Goal: Task Accomplishment & Management: Manage account settings

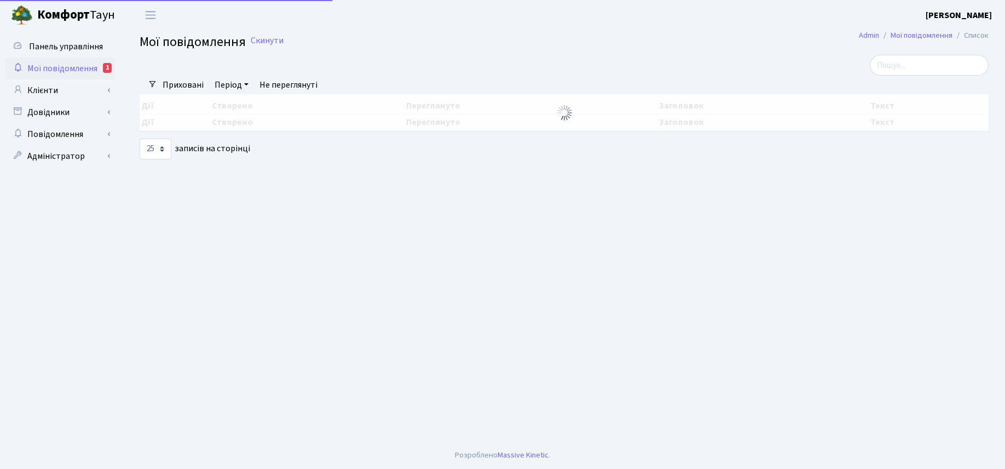
select select "25"
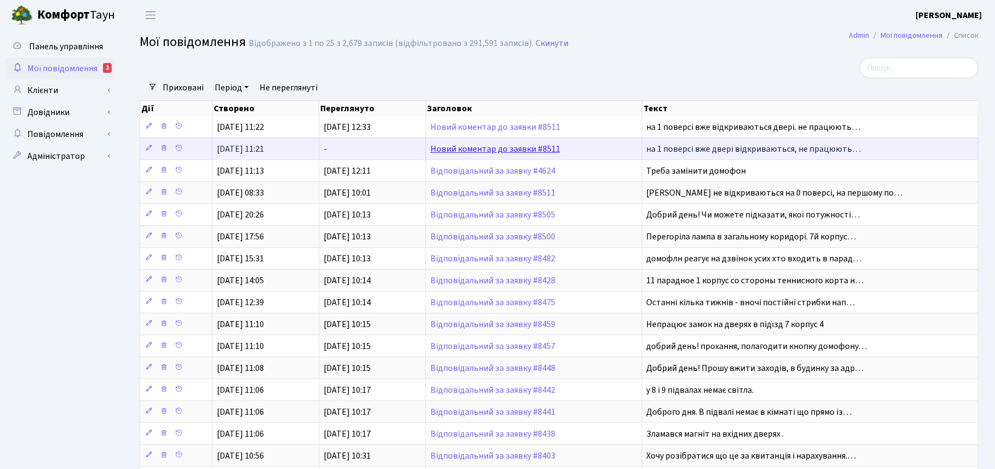
click at [515, 154] on link "Новий коментар до заявки #8511" at bounding box center [495, 149] width 130 height 12
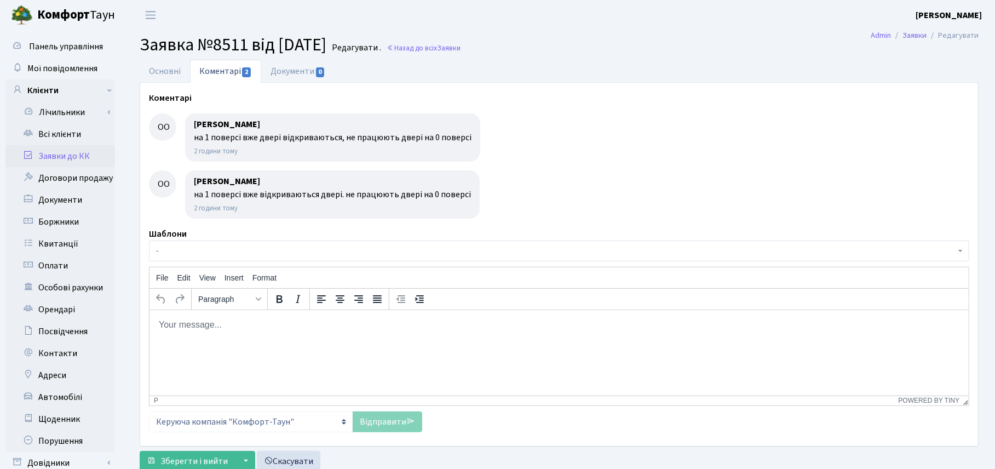
click at [579, 65] on ul "Основні Коментарі 2 Документи 0" at bounding box center [559, 71] width 839 height 23
click at [658, 59] on main "Admin Заявки Редагувати Заявка №8511 від 30.09.2025 Редагувати . Назад до всіх …" at bounding box center [559, 276] width 872 height 493
click at [655, 39] on h2 "Заявка №8511 від 30.09.2025 Редагувати . Назад до всіх Заявки" at bounding box center [559, 44] width 839 height 21
click at [55, 158] on link "Заявки до КК" at bounding box center [60, 156] width 110 height 22
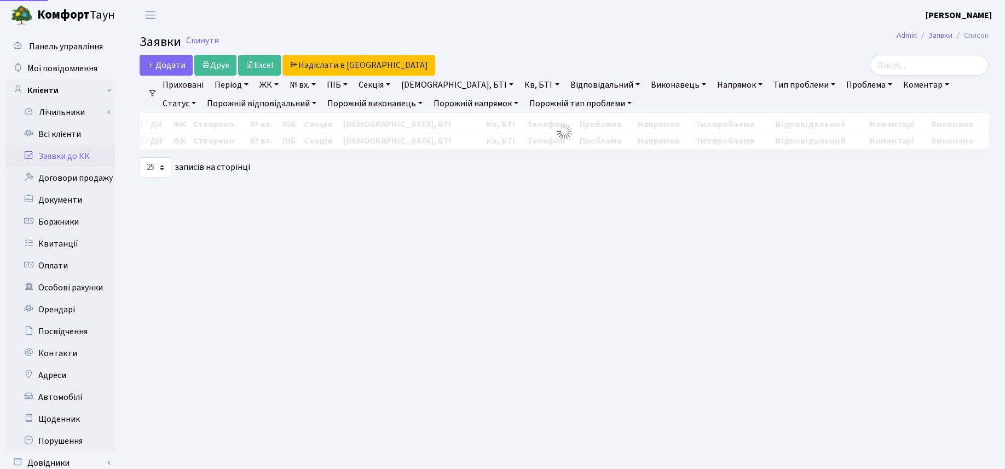
select select "25"
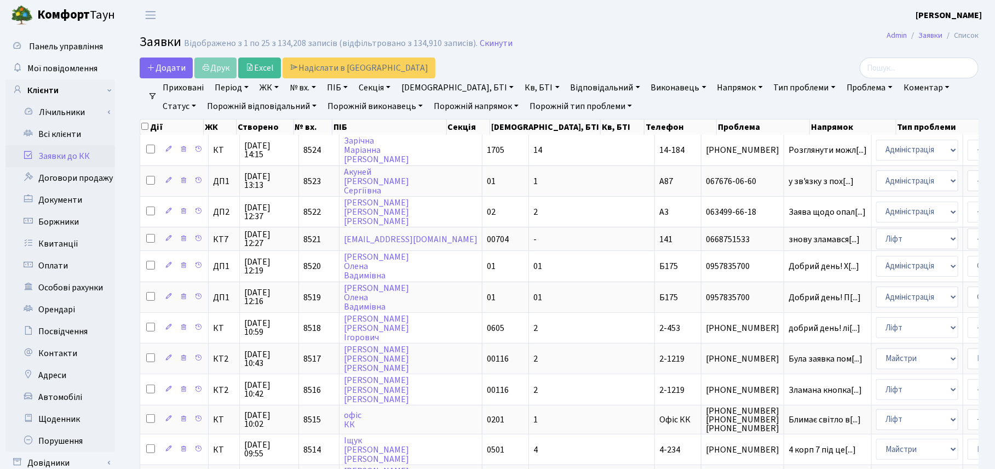
click at [351, 88] on link "ПІБ" at bounding box center [338, 87] width 30 height 19
click at [335, 108] on input "text" at bounding box center [355, 109] width 64 height 21
type input "чадюк"
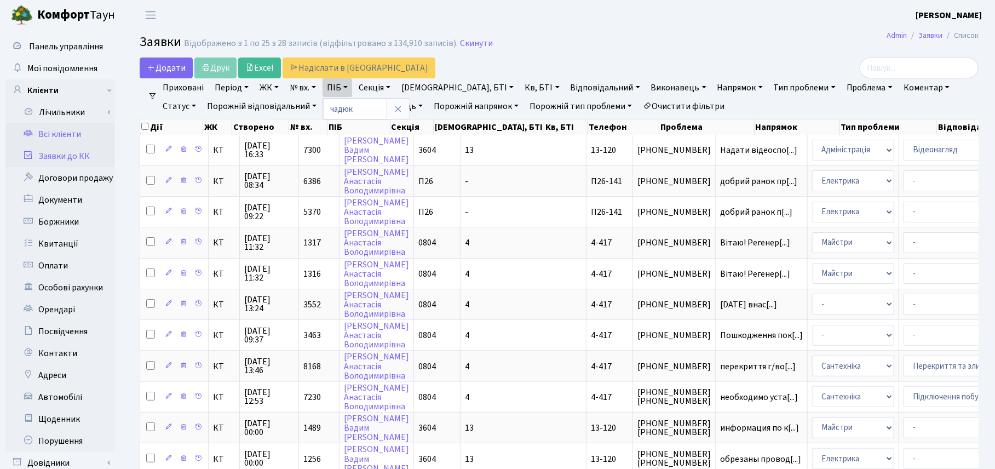
click at [50, 134] on link "Всі клієнти" at bounding box center [60, 134] width 110 height 22
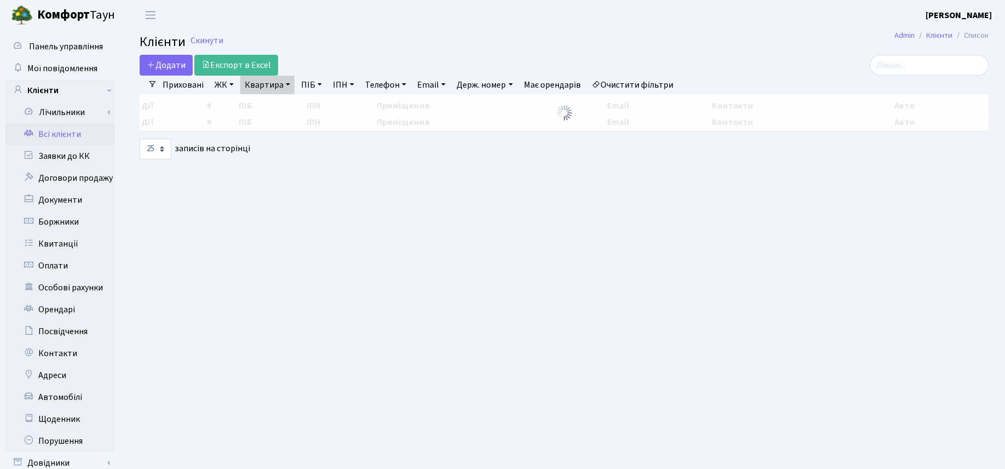
select select "25"
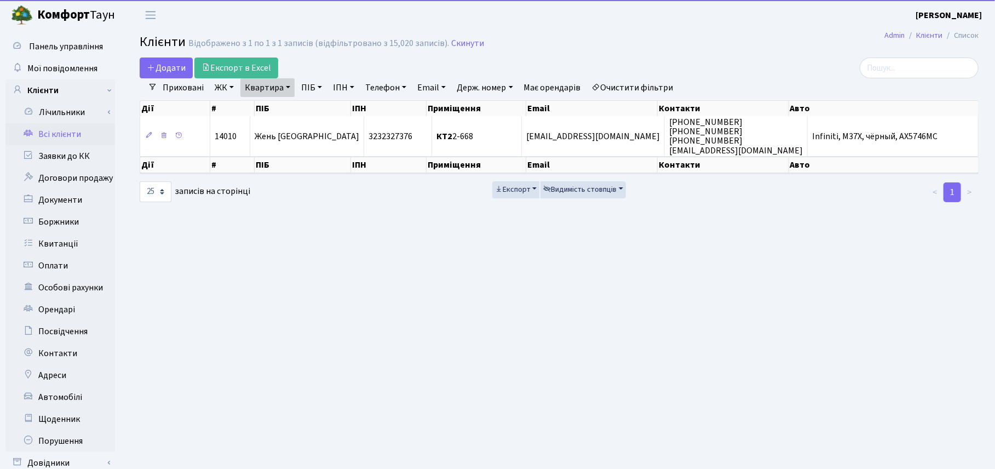
click at [293, 89] on link "Квартира" at bounding box center [267, 87] width 54 height 19
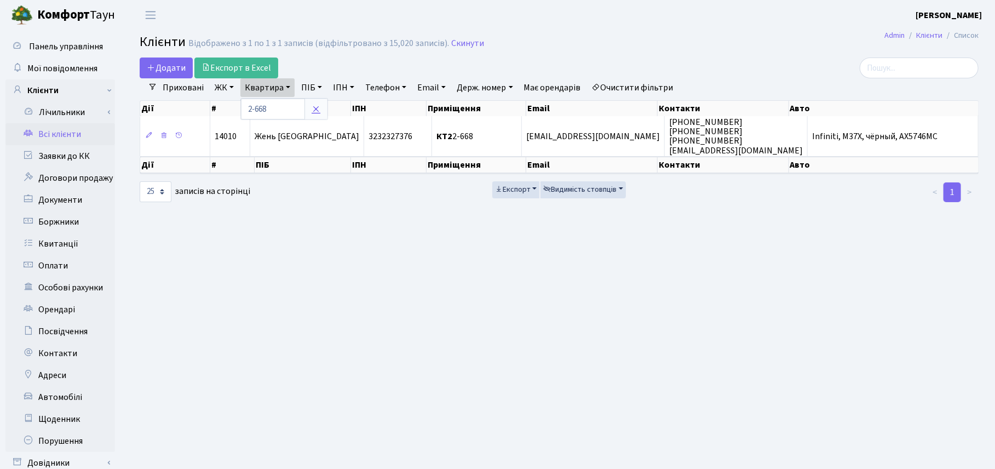
click at [318, 110] on icon at bounding box center [316, 109] width 9 height 9
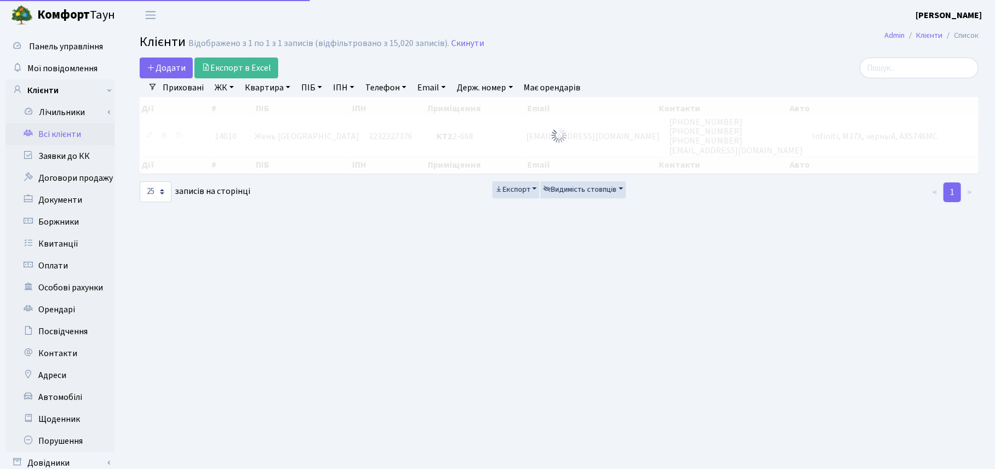
click at [315, 89] on link "ПІБ" at bounding box center [312, 87] width 30 height 19
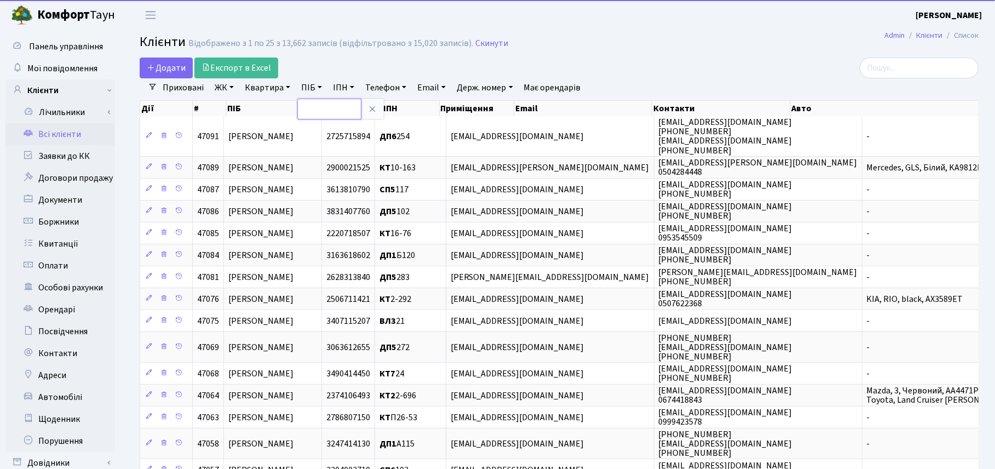
click at [313, 107] on input "text" at bounding box center [329, 109] width 64 height 21
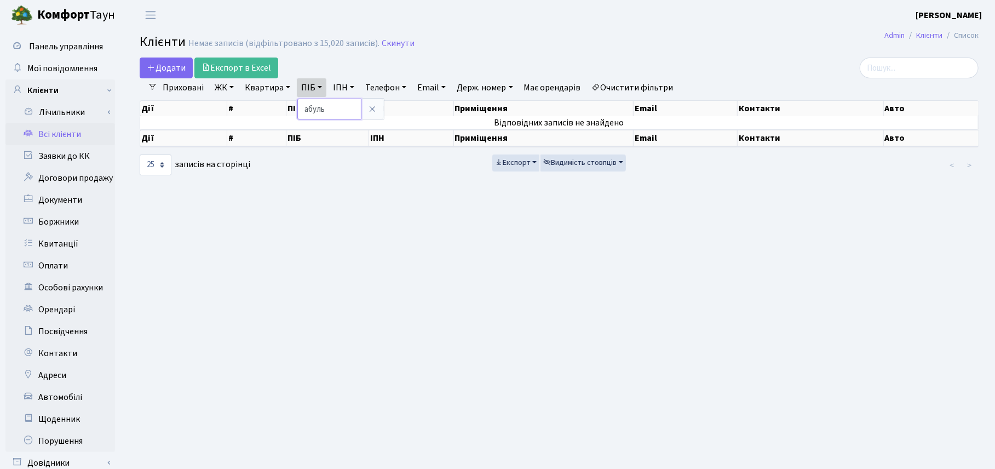
click at [313, 107] on input "абуль" at bounding box center [329, 109] width 64 height 21
type input "абдуль"
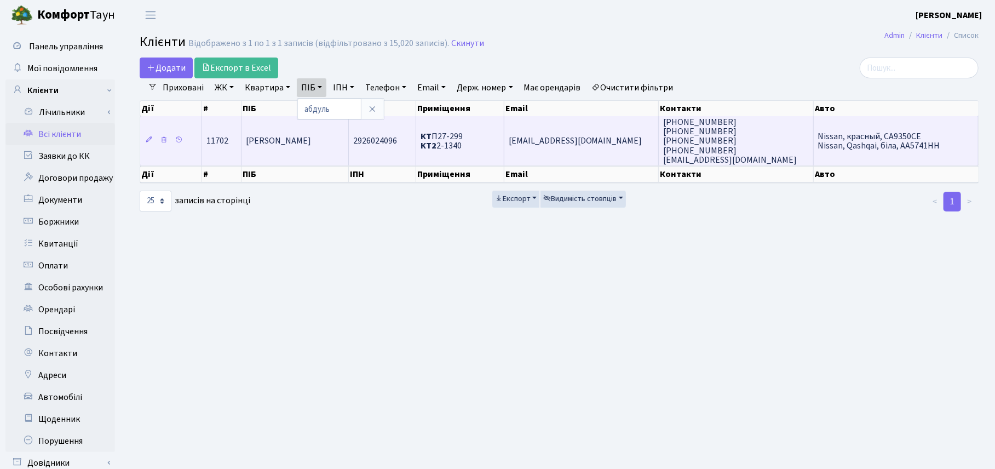
click at [300, 147] on td "Абдуль Карім Халед" at bounding box center [294, 140] width 107 height 49
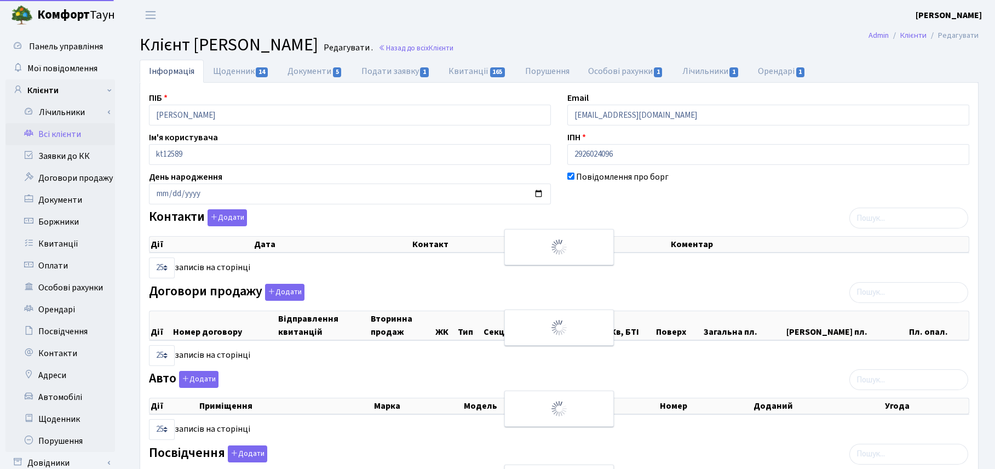
select select "25"
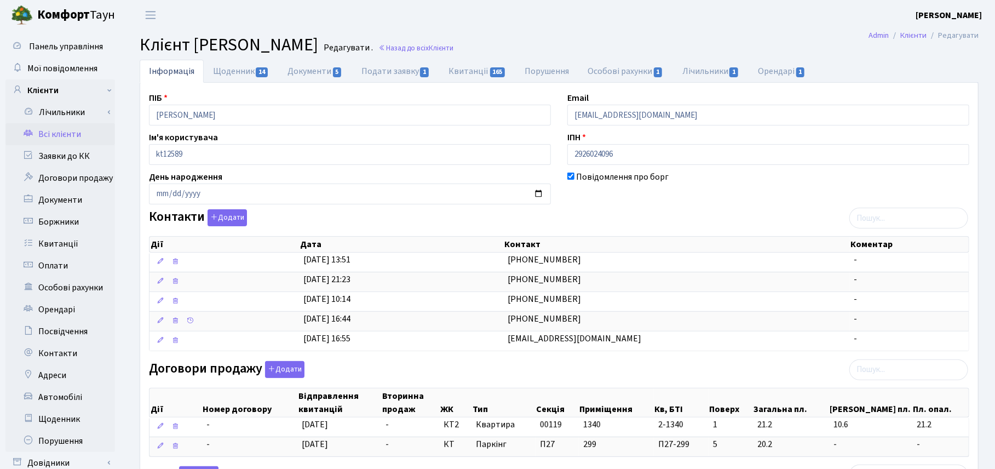
scroll to position [205, 0]
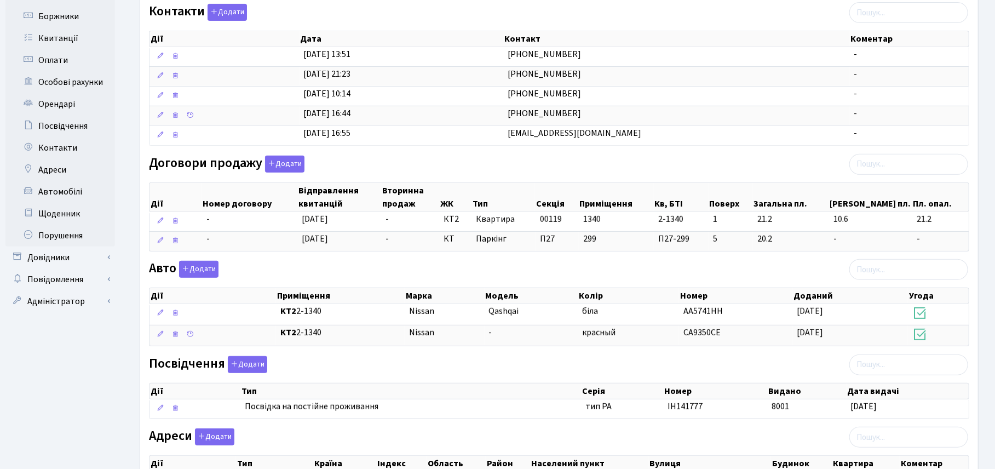
click at [984, 285] on div "Інформація Щоденник 14 Документи 5 Подати заявку 1 Квитанції 165 Порушення Особ…" at bounding box center [558, 217] width 855 height 726
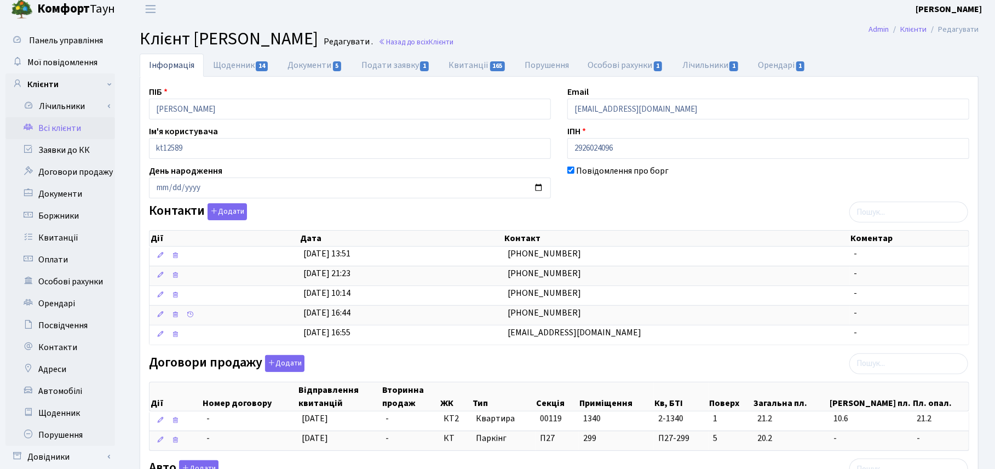
scroll to position [0, 0]
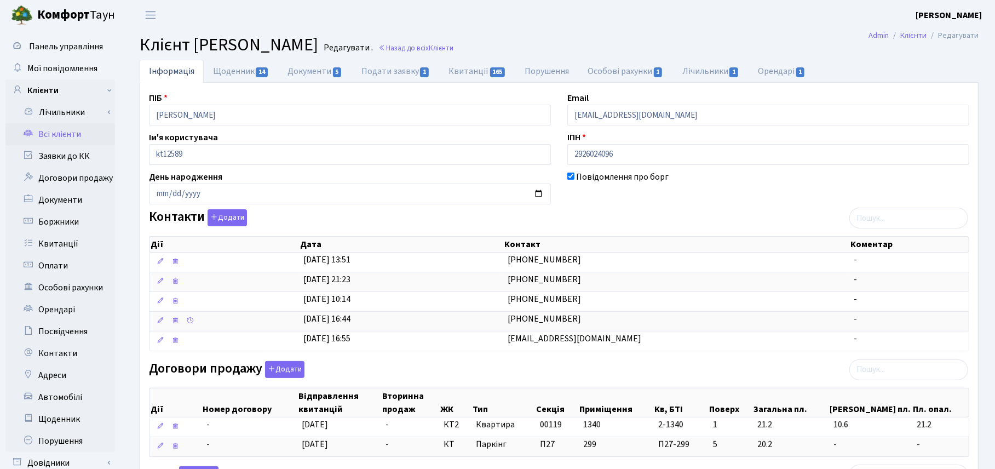
click at [984, 350] on div "Інформація Щоденник 14 Документи 5 Подати заявку 1 Квитанції 165 Порушення Особ…" at bounding box center [558, 423] width 855 height 726
click at [60, 157] on link "Заявки до КК" at bounding box center [60, 156] width 110 height 22
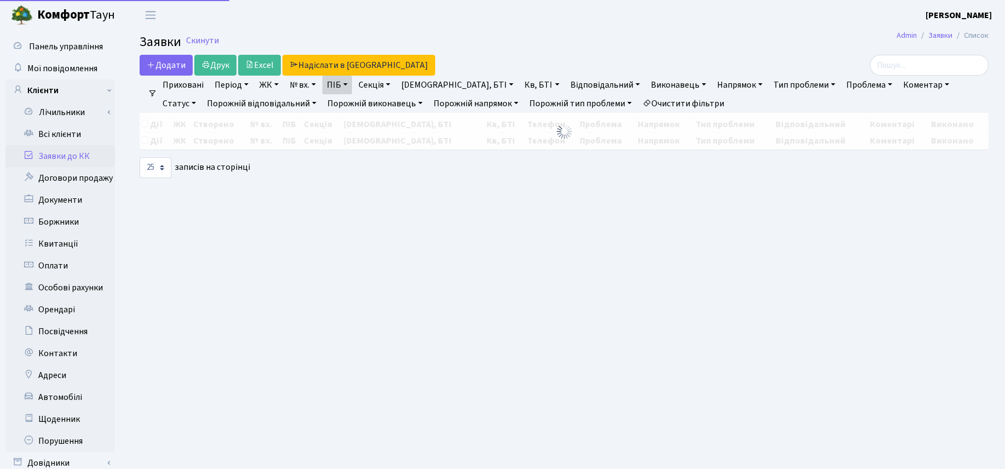
select select "25"
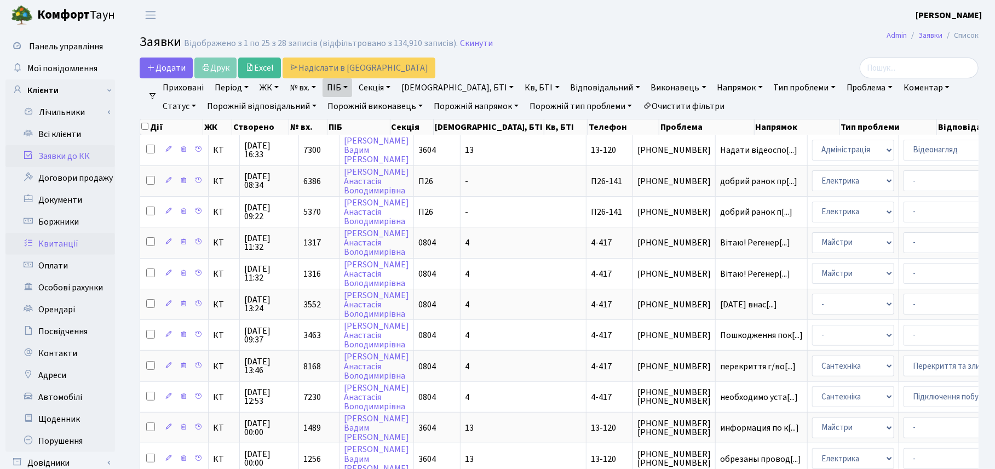
drag, startPoint x: 50, startPoint y: 244, endPoint x: 70, endPoint y: 240, distance: 19.5
click at [50, 244] on link "Квитанції" at bounding box center [60, 244] width 110 height 22
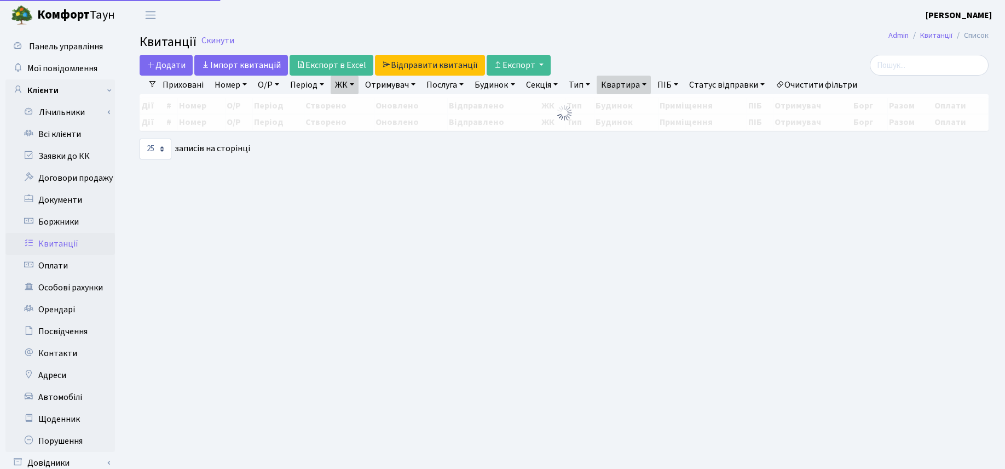
select select "25"
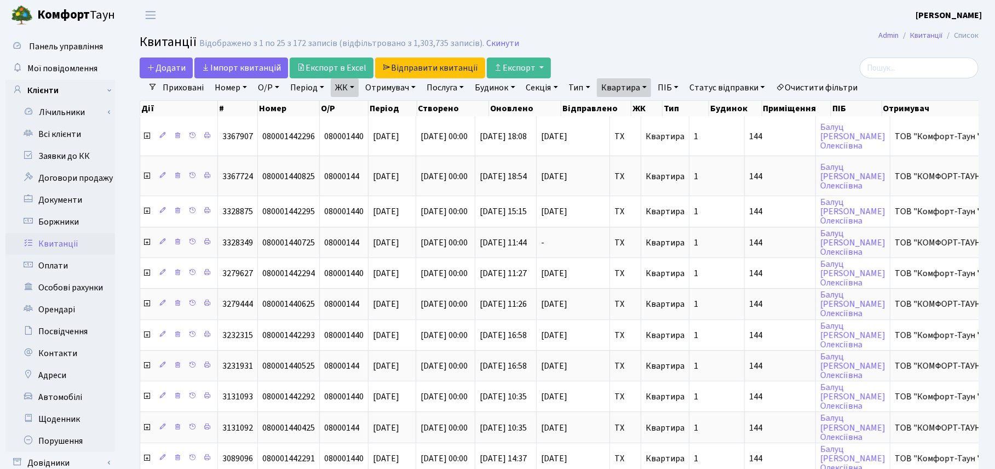
click at [650, 83] on link "Квартира" at bounding box center [624, 87] width 54 height 19
click at [633, 105] on input "144" at bounding box center [629, 109] width 64 height 21
drag, startPoint x: 633, startPoint y: 105, endPoint x: 593, endPoint y: 104, distance: 40.0
click at [651, 89] on link "Квартира" at bounding box center [624, 87] width 54 height 19
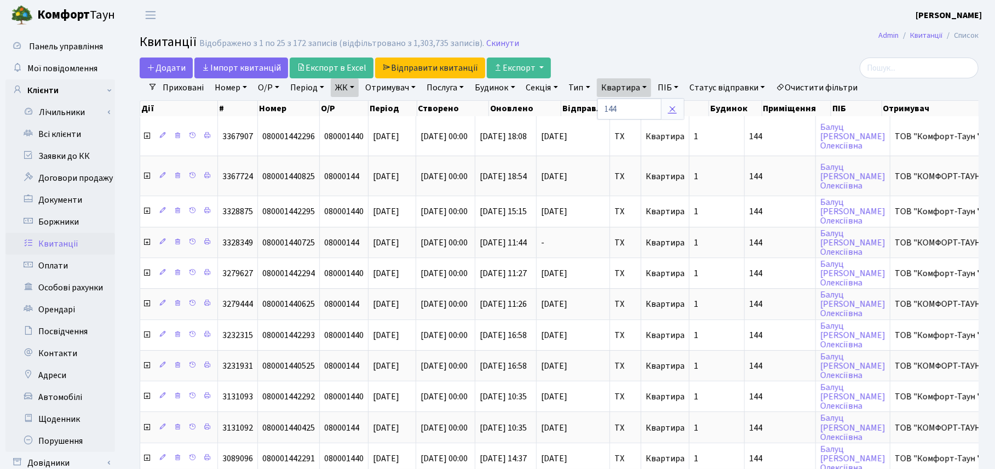
click at [675, 108] on icon at bounding box center [672, 109] width 9 height 9
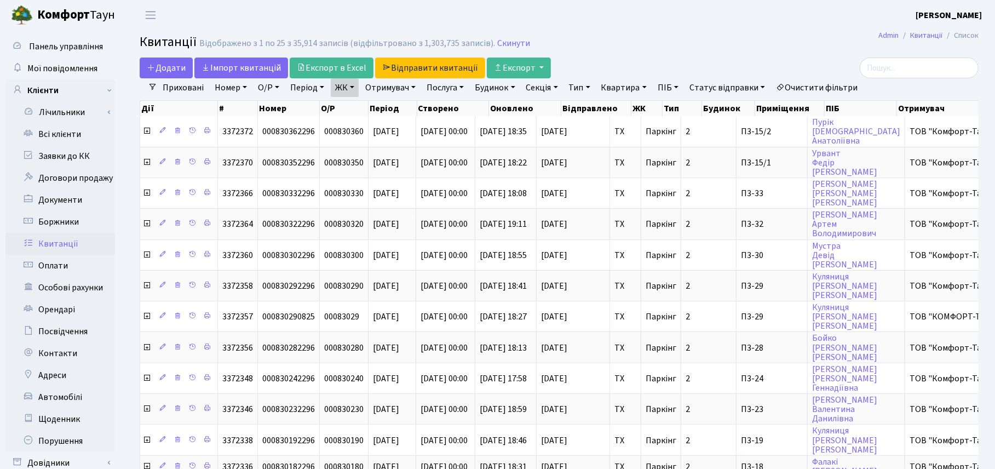
click at [674, 89] on link "ПІБ" at bounding box center [668, 87] width 30 height 19
click at [678, 107] on input "text" at bounding box center [686, 109] width 64 height 21
type input "абдуль"
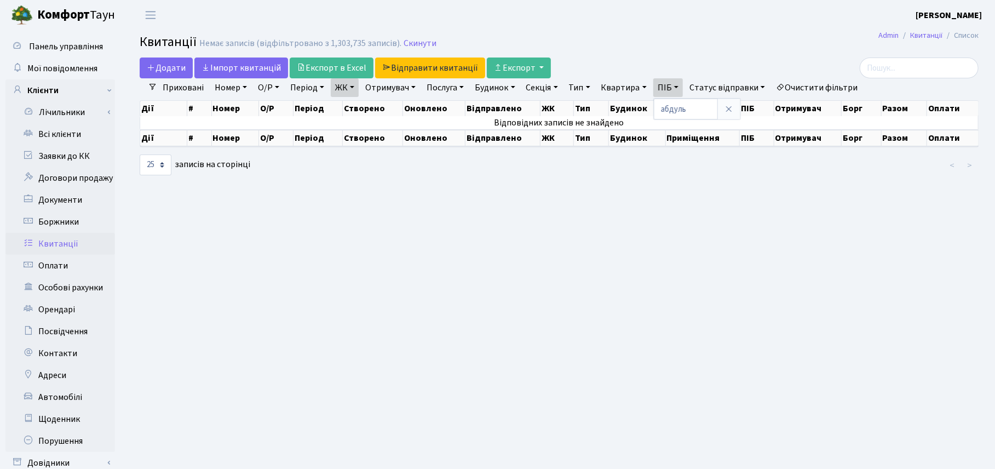
click at [354, 89] on link "ЖК" at bounding box center [345, 87] width 28 height 19
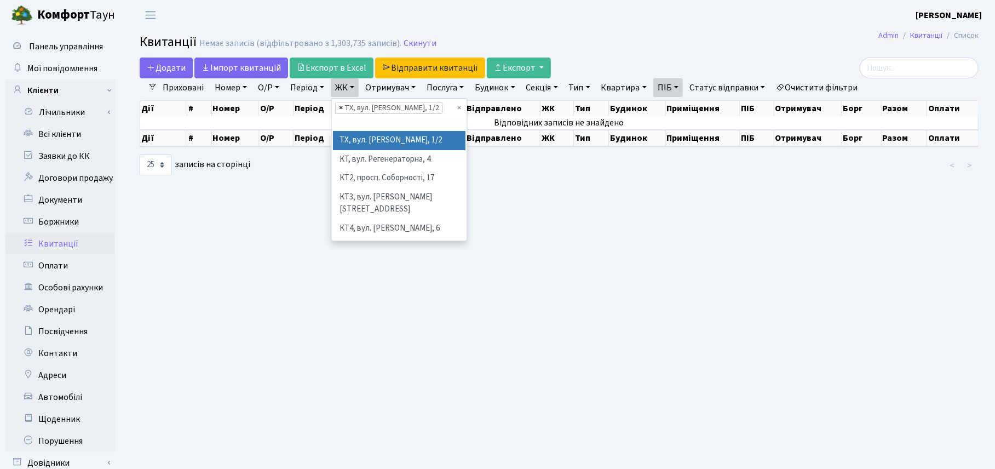
click at [339, 108] on span "×" at bounding box center [341, 107] width 4 height 11
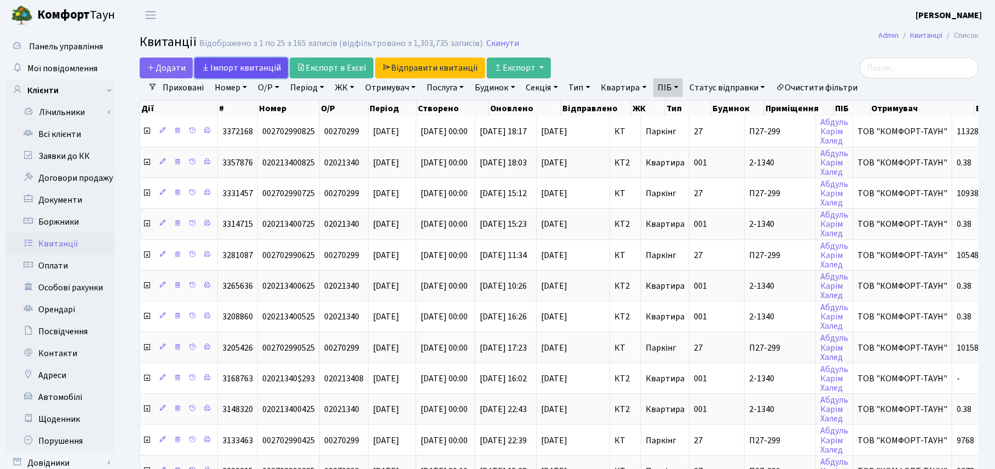
click at [239, 69] on link "Iмпорт квитанцій" at bounding box center [241, 67] width 94 height 21
click at [436, 70] on link "Відправити квитанції" at bounding box center [430, 67] width 110 height 21
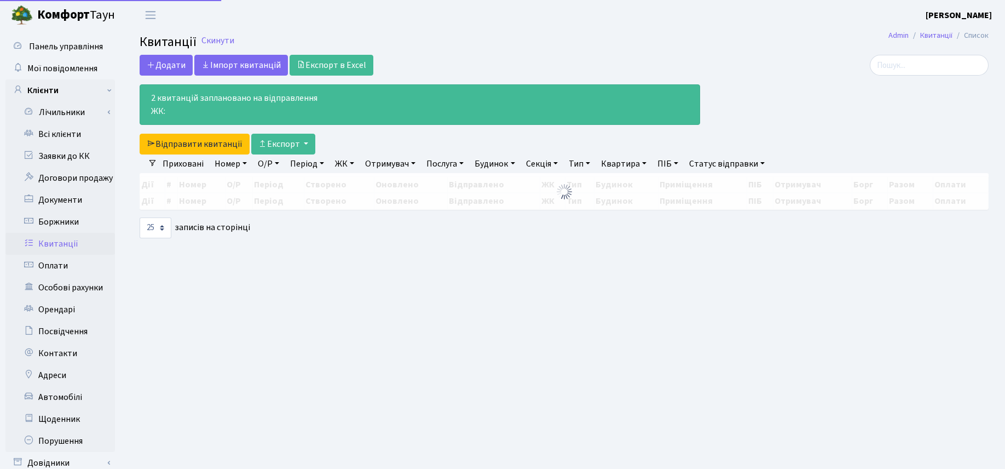
select select "25"
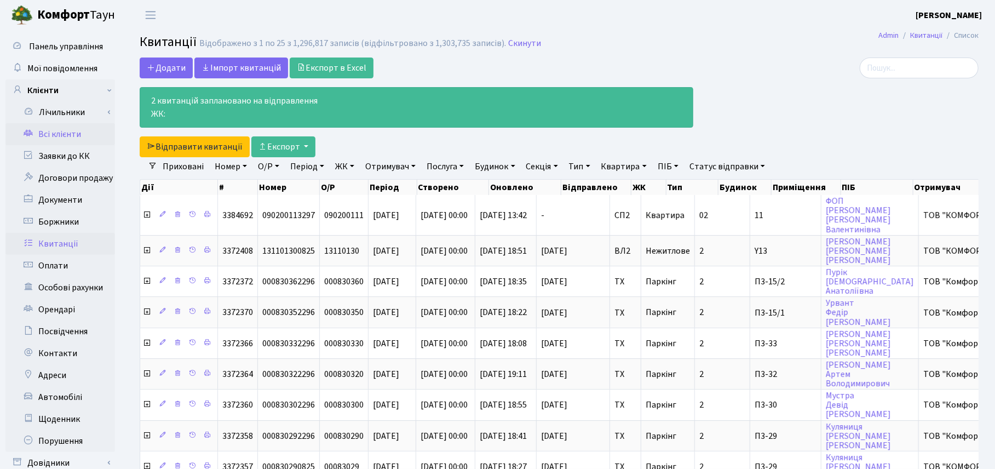
click at [57, 134] on link "Всі клієнти" at bounding box center [60, 134] width 110 height 22
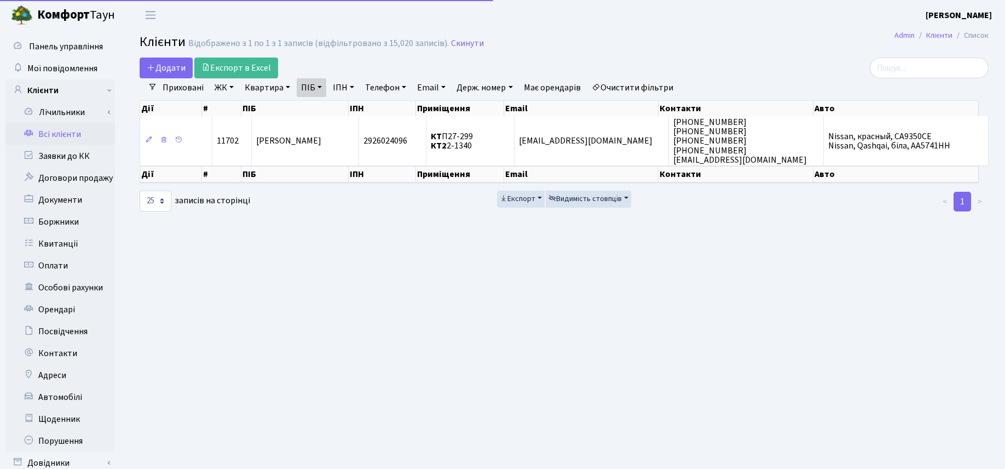
select select "25"
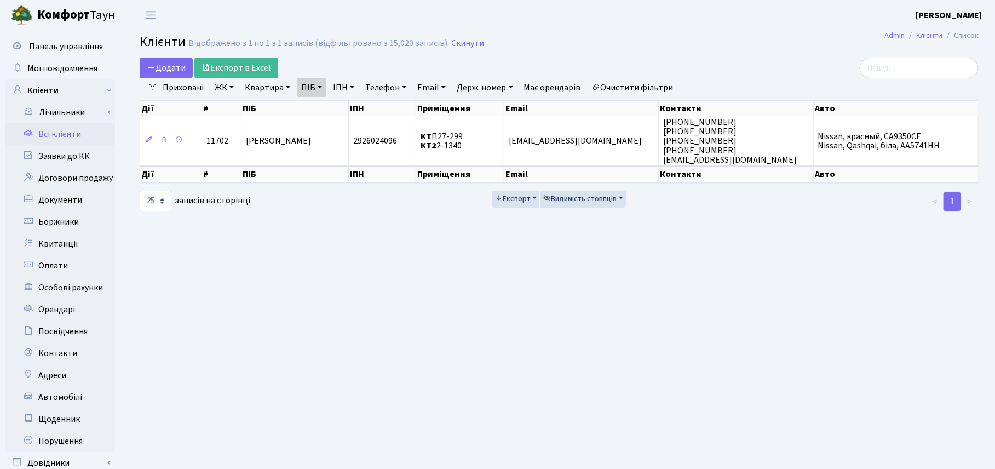
click at [955, 392] on main "Admin Клієнти Список Клієнти Відображено з 1 по 1 з 1 записів (відфільтровано з…" at bounding box center [559, 276] width 872 height 493
click at [895, 358] on main "Admin Клієнти Список Клієнти Відображено з 1 по 1 з 1 записів (відфільтровано з…" at bounding box center [559, 276] width 872 height 493
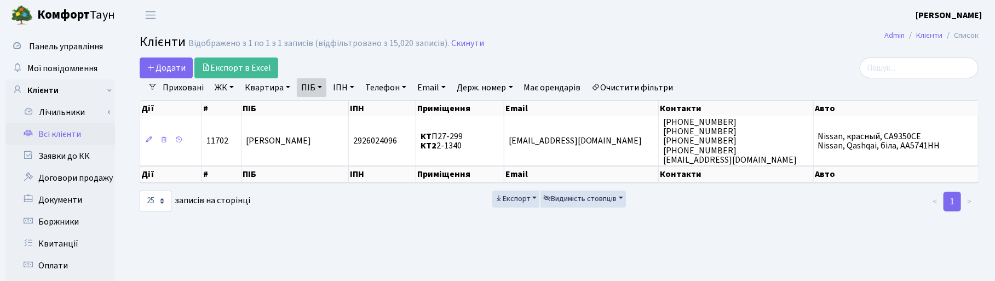
click at [318, 93] on link "ПІБ" at bounding box center [312, 87] width 30 height 19
click at [368, 111] on icon at bounding box center [372, 109] width 9 height 9
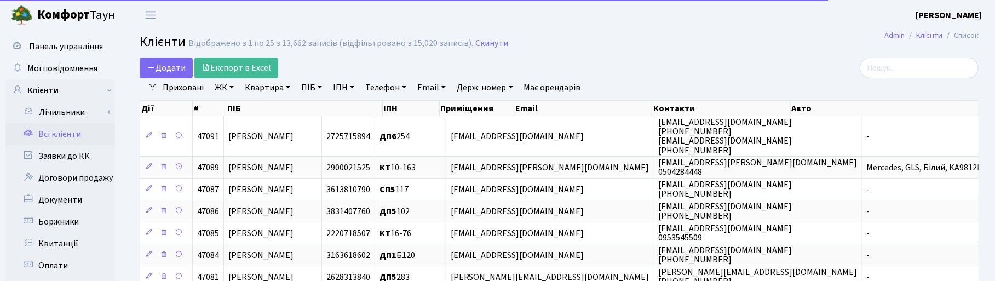
click at [278, 91] on link "Квартира" at bounding box center [267, 87] width 54 height 19
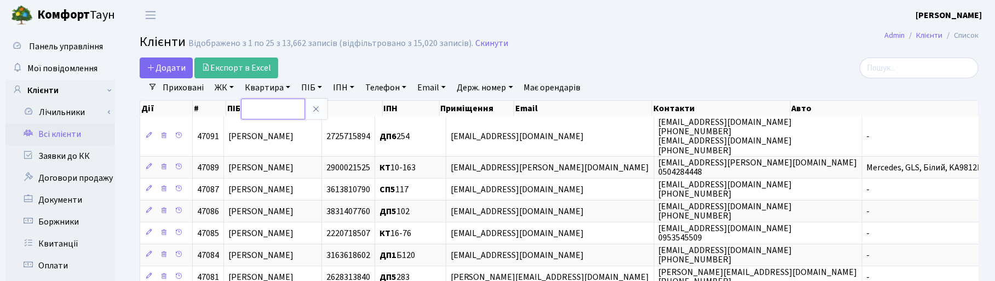
click at [277, 106] on input "text" at bounding box center [273, 109] width 64 height 21
type input "2"
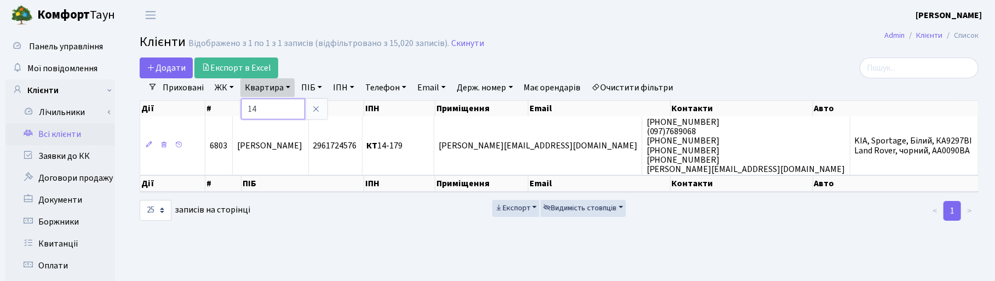
type input "1"
type input "2-1340"
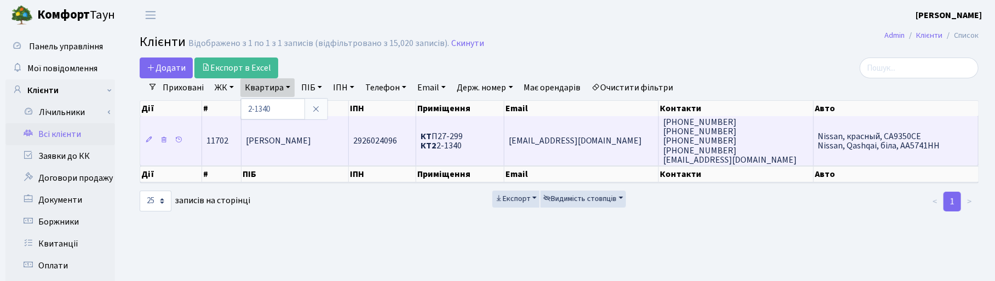
click at [292, 143] on span "Абдуль Карім Халед" at bounding box center [278, 141] width 65 height 12
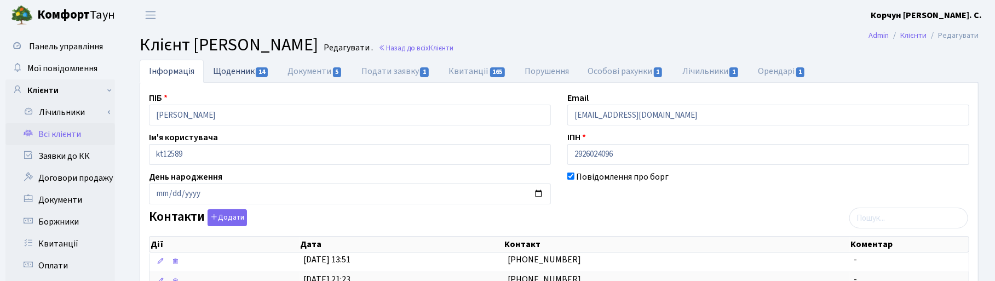
click at [247, 69] on link "Щоденник 14" at bounding box center [241, 71] width 74 height 22
select select "25"
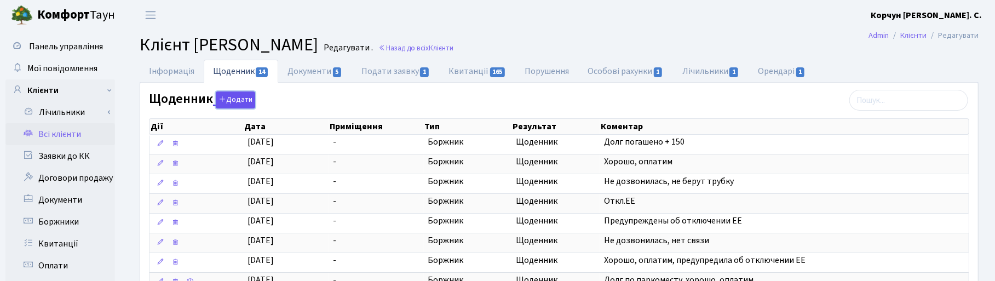
click at [230, 100] on button "Додати" at bounding box center [235, 99] width 39 height 17
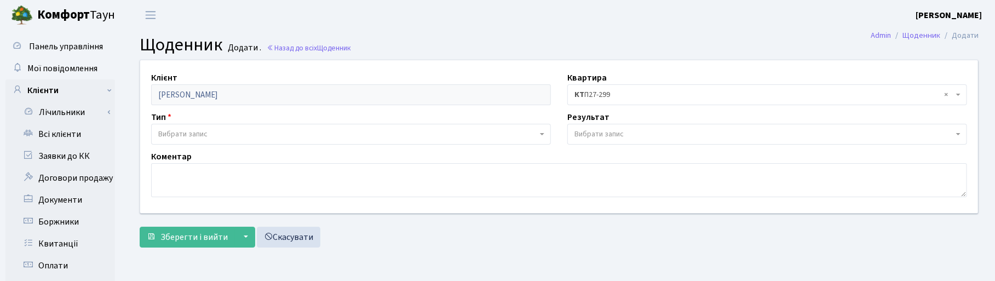
click at [168, 133] on span "Вибрати запис" at bounding box center [182, 134] width 49 height 11
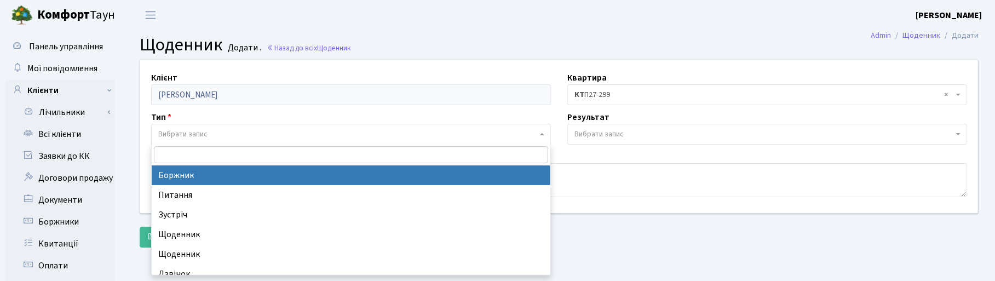
select select "189"
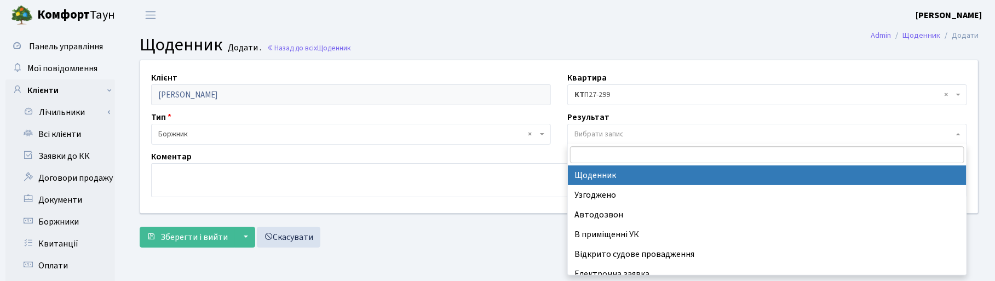
click at [582, 130] on span "Вибрати запис" at bounding box center [598, 134] width 49 height 11
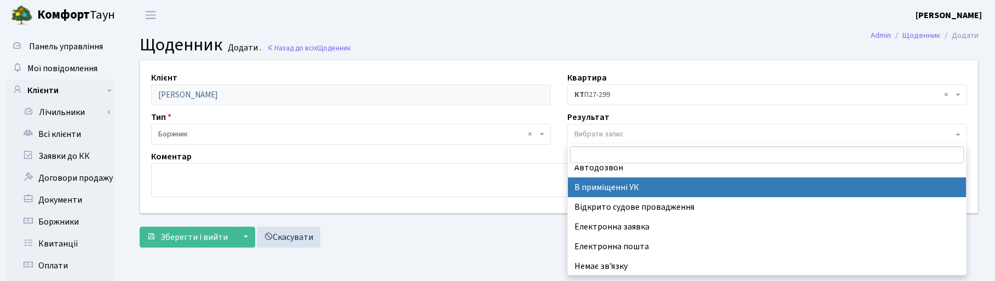
scroll to position [67, 0]
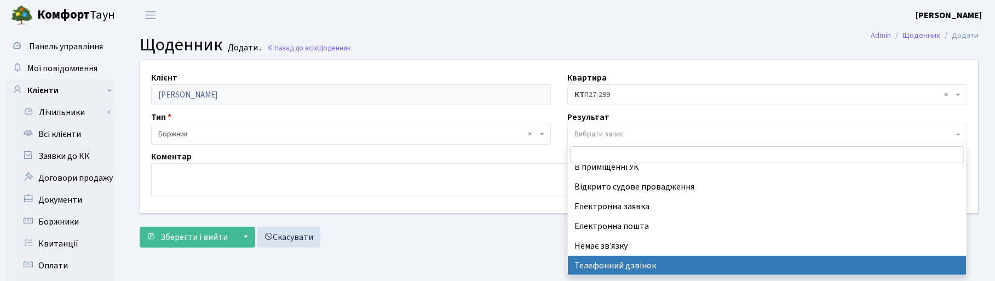
select select "196"
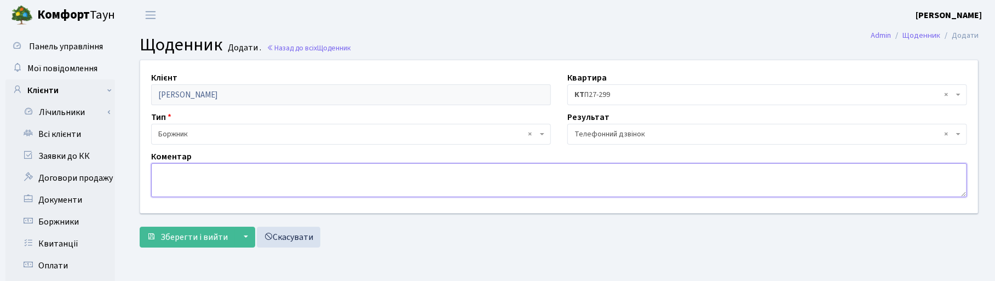
click at [176, 181] on textarea at bounding box center [559, 180] width 816 height 34
type textarea "П"
click at [165, 172] on textarea "Выдправлено" at bounding box center [559, 180] width 816 height 34
click at [217, 174] on textarea "Відправлено" at bounding box center [559, 180] width 816 height 34
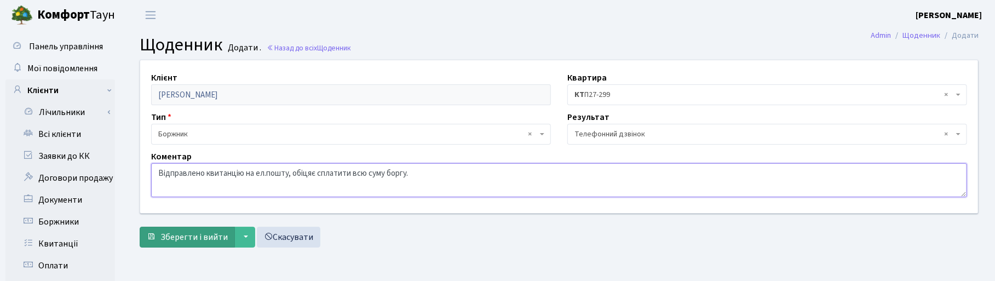
type textarea "Відправлено квитанцію на ел.пошту, обіцяє сплатити всю суму боргу."
click at [216, 232] on span "Зберегти і вийти" at bounding box center [193, 237] width 67 height 12
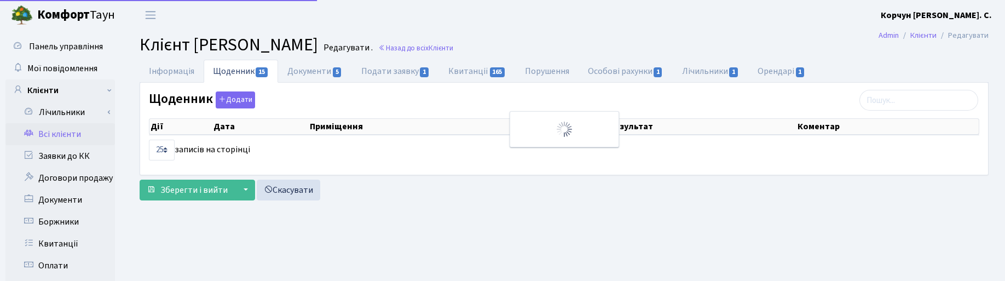
select select "25"
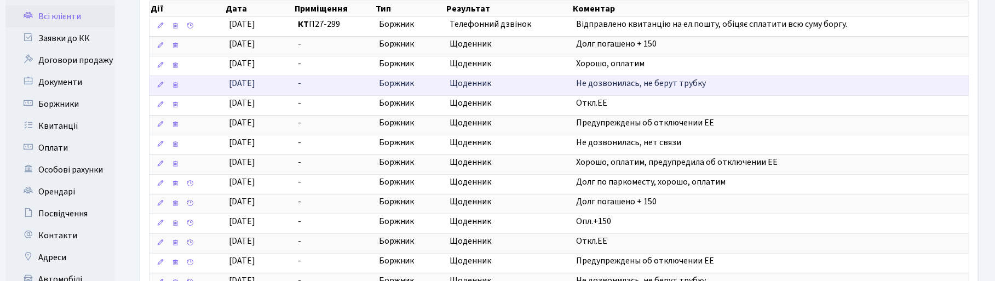
scroll to position [268, 0]
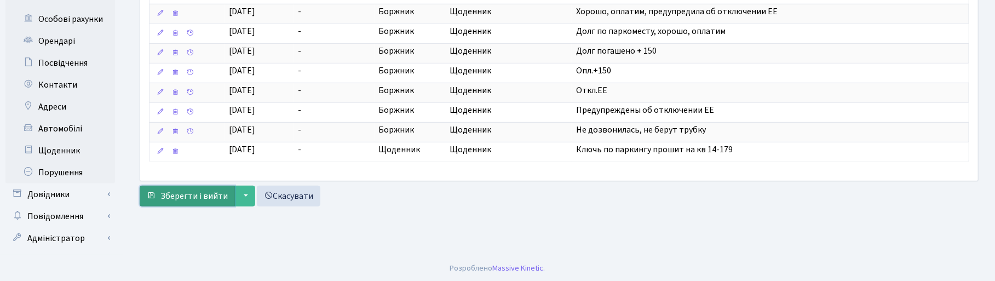
click at [214, 197] on span "Зберегти і вийти" at bounding box center [193, 196] width 67 height 12
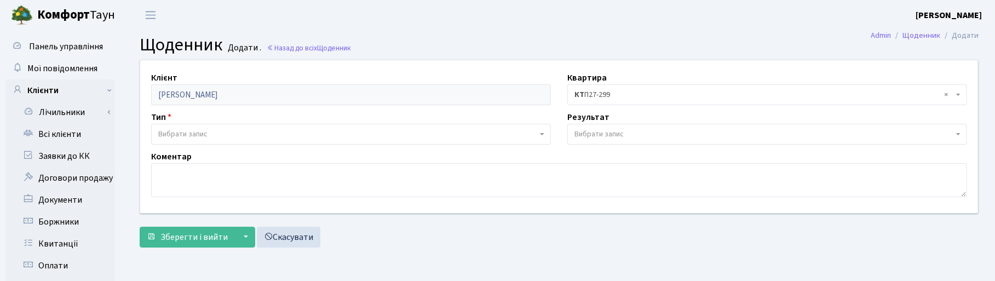
click at [709, 44] on h2 "Щоденник Додати . Назад до всіх Щоденник" at bounding box center [559, 44] width 839 height 21
click at [319, 45] on span "Щоденник" at bounding box center [334, 48] width 34 height 10
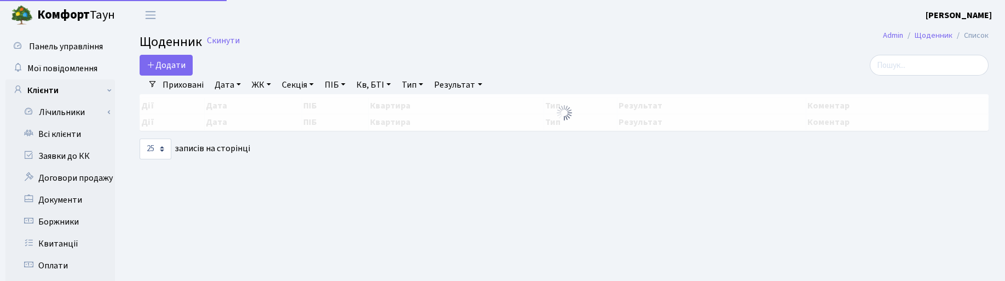
select select "25"
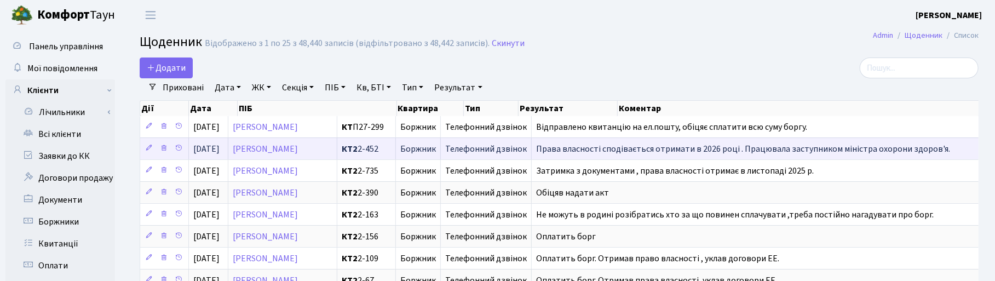
click at [923, 151] on span "Права власності сподівається отримати в 2026 році . Працювала заступником мініс…" at bounding box center [743, 149] width 414 height 12
click at [298, 151] on link "Сімоненко Олена Анатоліївна" at bounding box center [265, 149] width 65 height 12
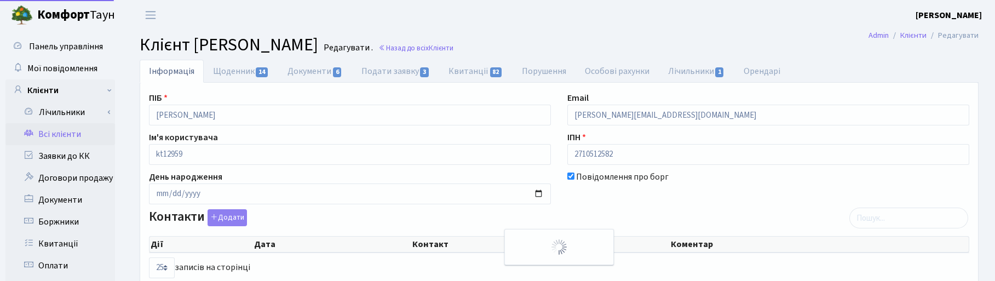
select select "25"
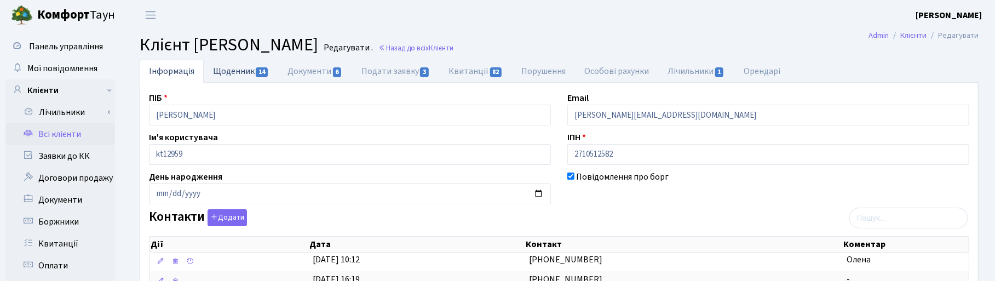
click at [244, 66] on link "Щоденник 14" at bounding box center [241, 71] width 74 height 22
select select "25"
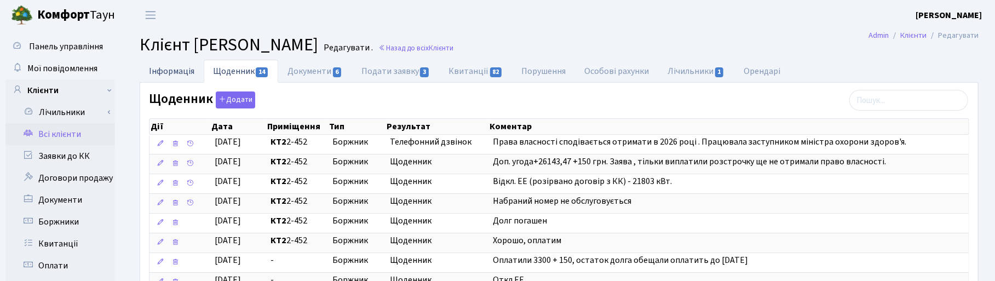
click at [159, 71] on link "Інформація" at bounding box center [172, 71] width 64 height 22
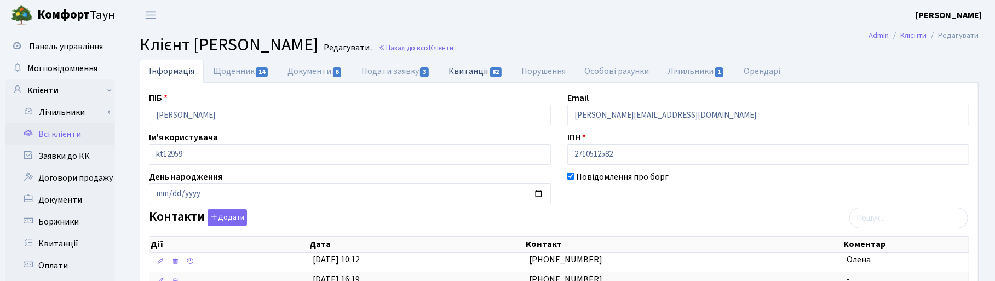
click at [471, 72] on link "Квитанції 82" at bounding box center [475, 71] width 73 height 22
select select "25"
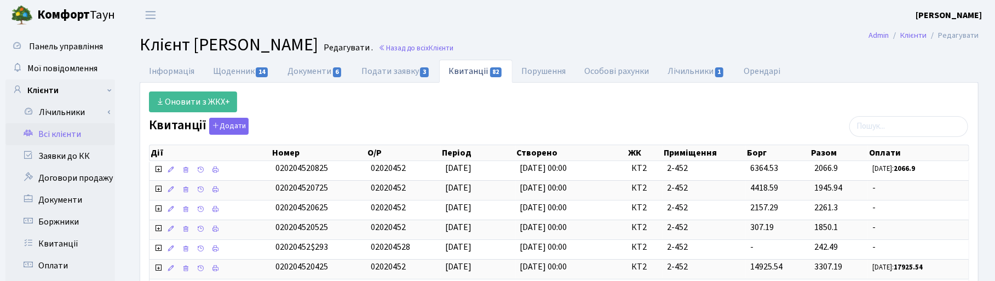
click at [663, 23] on header "Комфорт Таун Корчун І. С. Мій обліковий запис Вийти" at bounding box center [497, 15] width 995 height 30
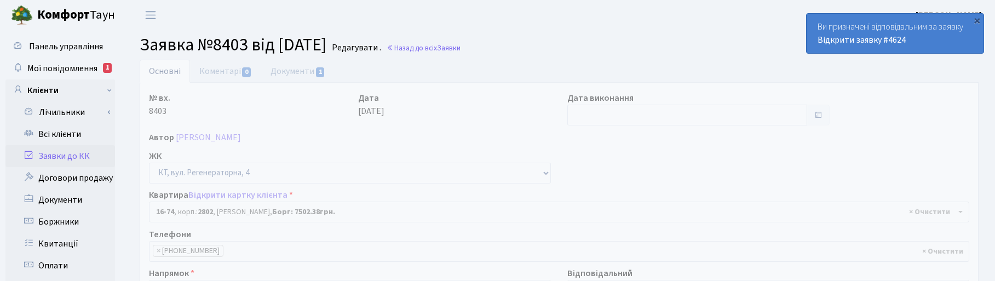
select select "8635"
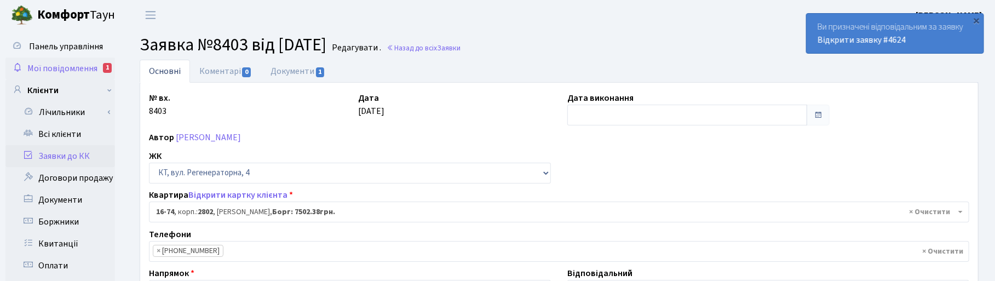
click at [71, 61] on link "Мої повідомлення 1" at bounding box center [60, 68] width 110 height 22
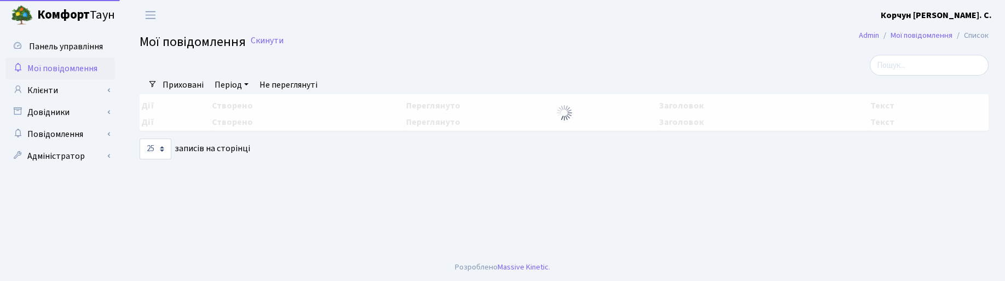
select select "25"
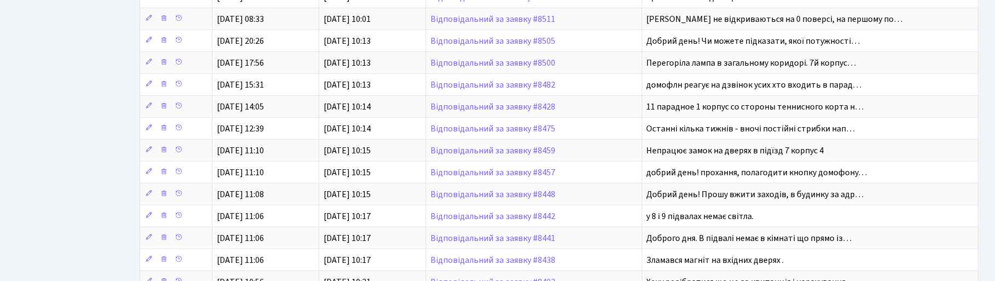
scroll to position [342, 0]
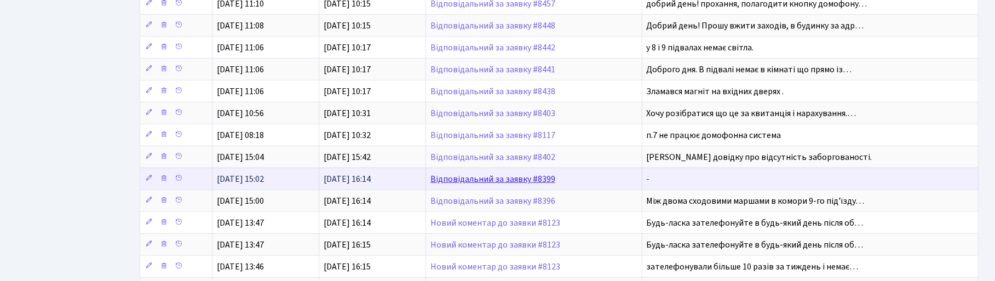
click at [493, 182] on link "Відповідальний за заявку #8399" at bounding box center [492, 179] width 125 height 12
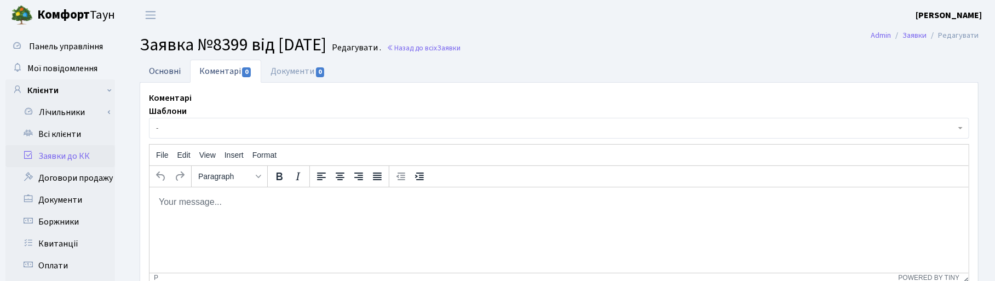
click at [158, 66] on link "Основні" at bounding box center [165, 71] width 50 height 22
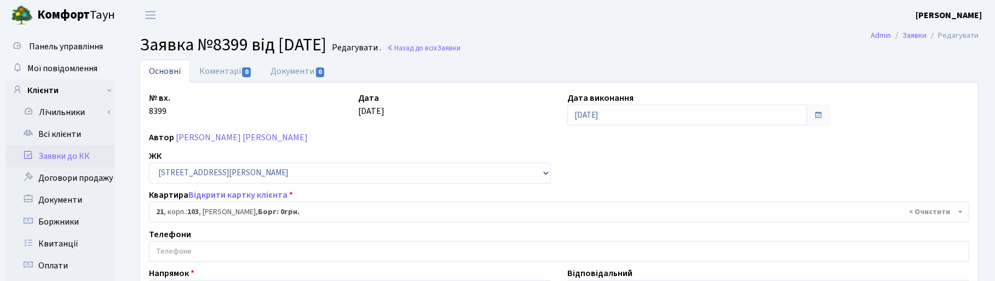
scroll to position [68, 0]
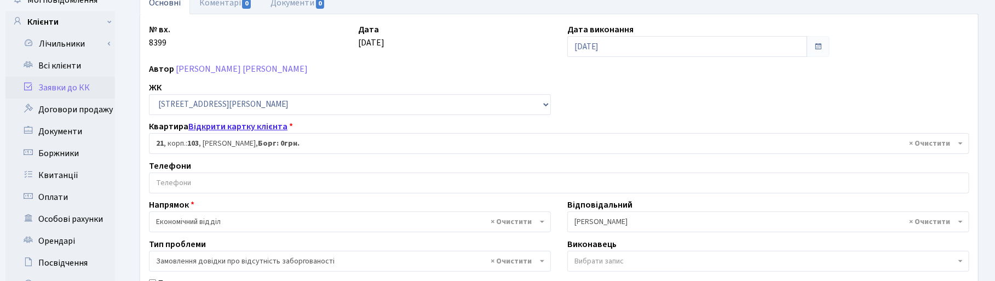
click at [229, 125] on link "Відкрити картку клієнта" at bounding box center [237, 126] width 99 height 12
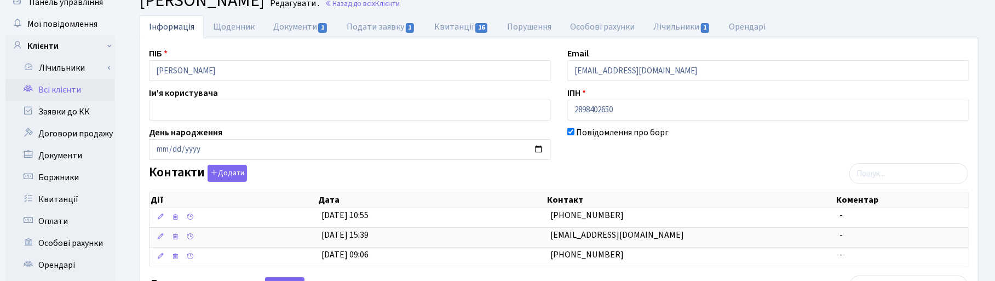
scroll to position [68, 0]
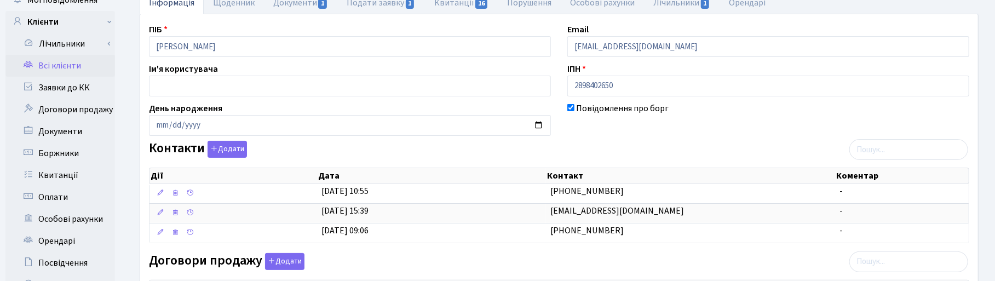
click at [653, 149] on div "Контакти Додати Дії Дата Контакт Коментар Дії Дата Контакт Коментар" at bounding box center [559, 194] width 837 height 107
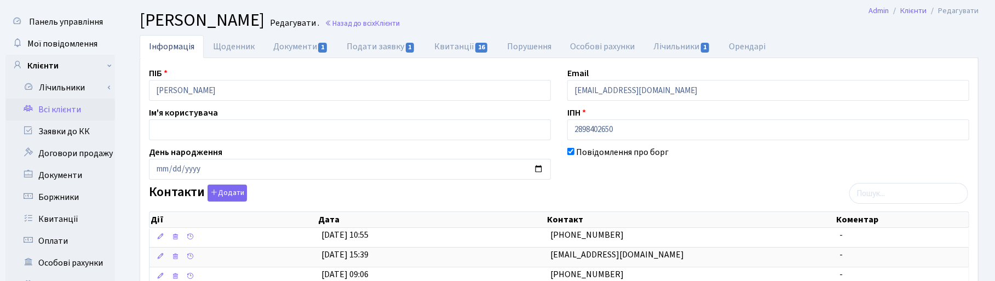
scroll to position [0, 0]
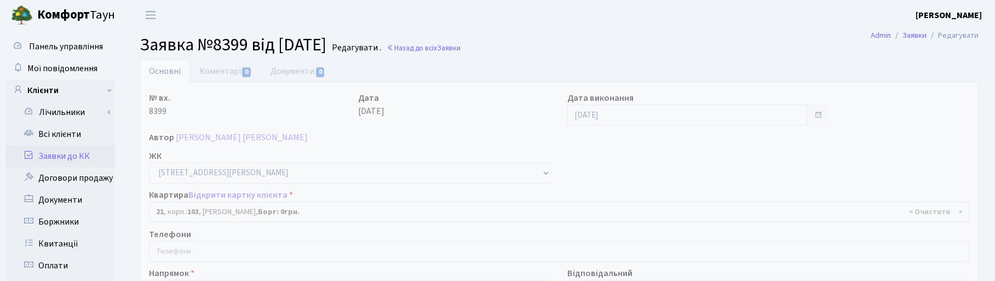
select select "42634"
select select "35"
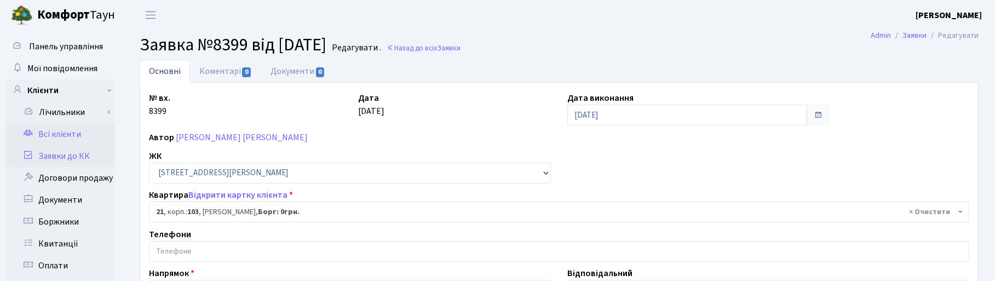
click at [67, 133] on link "Всі клієнти" at bounding box center [60, 134] width 110 height 22
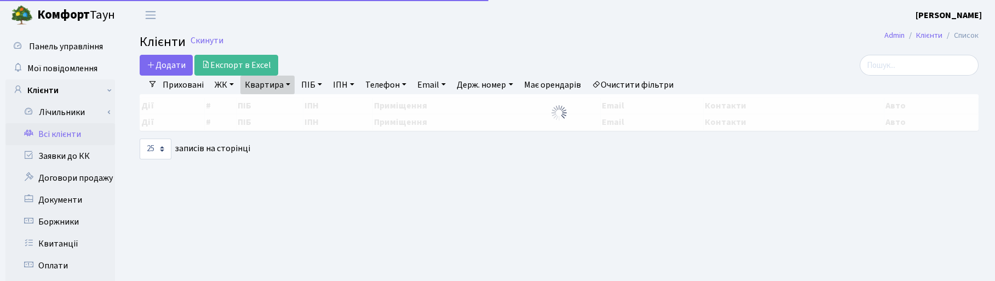
select select "25"
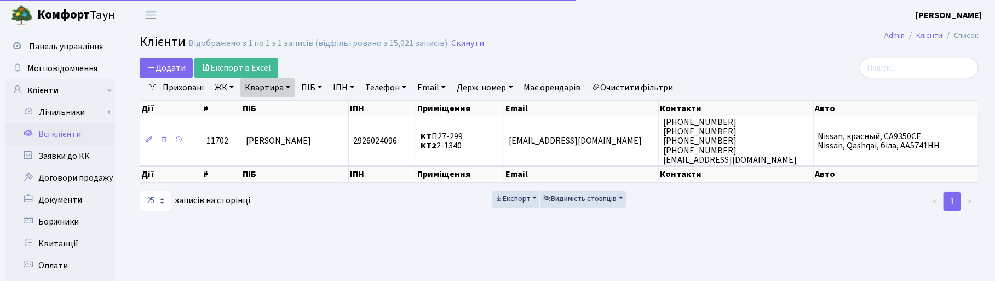
drag, startPoint x: 286, startPoint y: 88, endPoint x: 286, endPoint y: 95, distance: 7.1
click at [286, 88] on link "Квартира" at bounding box center [267, 87] width 54 height 19
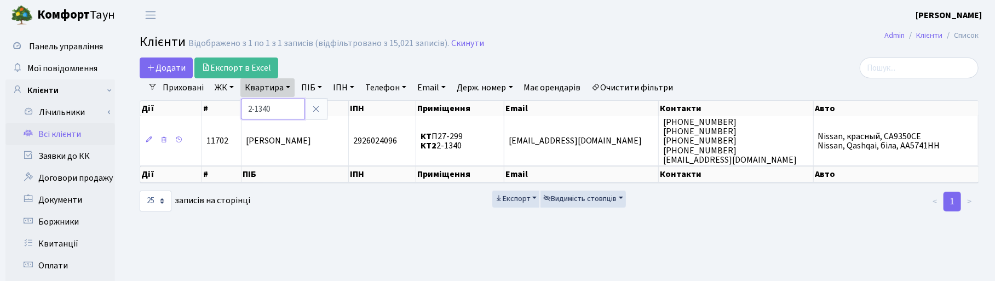
drag, startPoint x: 275, startPoint y: 100, endPoint x: 244, endPoint y: 100, distance: 31.2
click at [244, 100] on input "2-1340" at bounding box center [273, 109] width 64 height 21
type input "6-51"
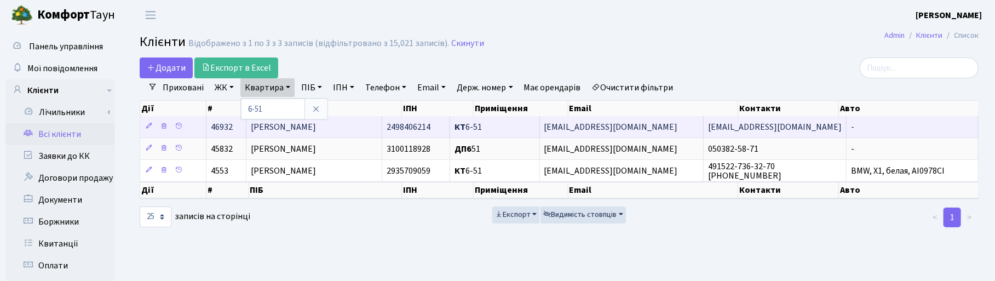
click at [316, 127] on span "[PERSON_NAME]" at bounding box center [283, 127] width 65 height 12
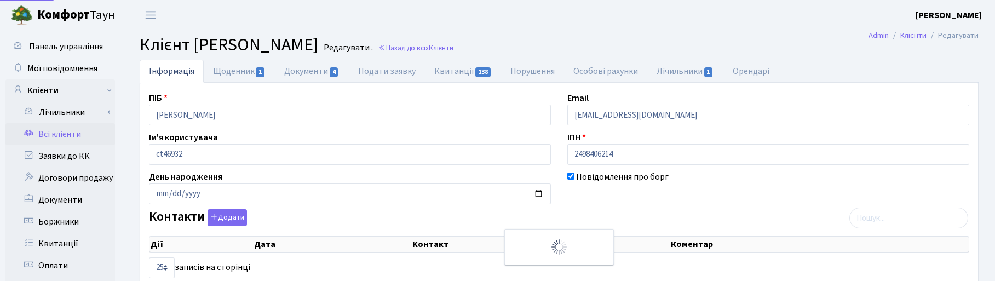
select select "25"
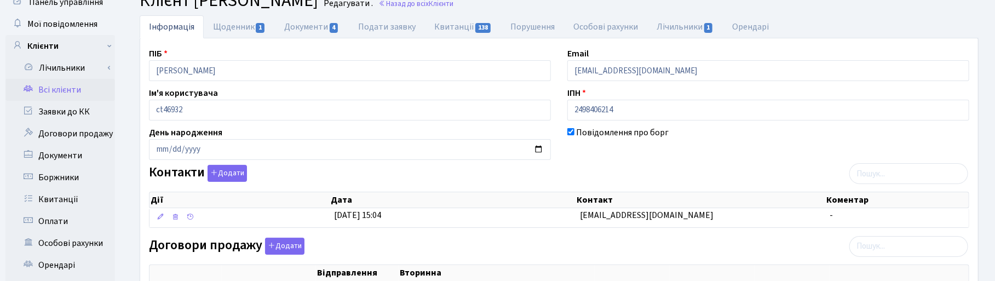
scroll to position [68, 0]
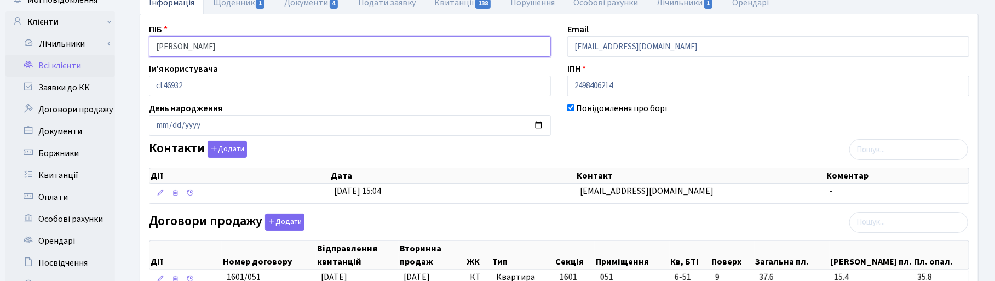
drag, startPoint x: 211, startPoint y: 45, endPoint x: 122, endPoint y: 47, distance: 89.3
click at [122, 47] on div "Панель управління Мої повідомлення Клієнти Лічильники Показання" at bounding box center [497, 257] width 995 height 590
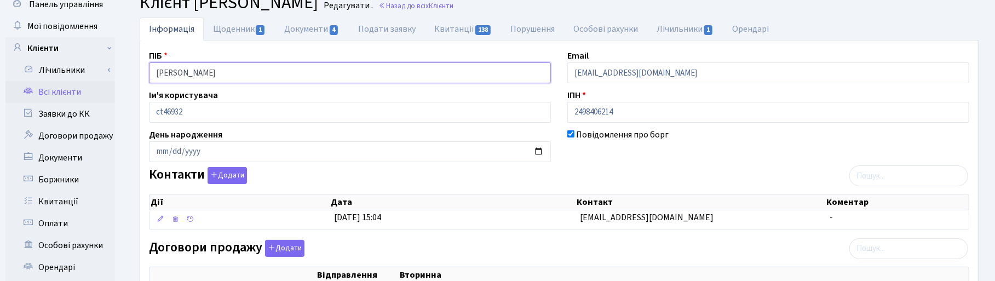
scroll to position [0, 0]
